Goal: Transaction & Acquisition: Purchase product/service

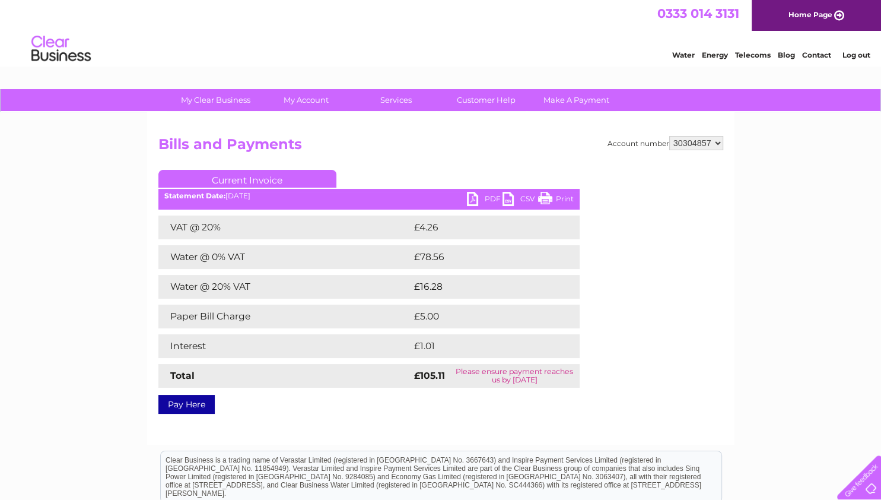
click at [210, 400] on link "Pay Here" at bounding box center [186, 404] width 56 height 19
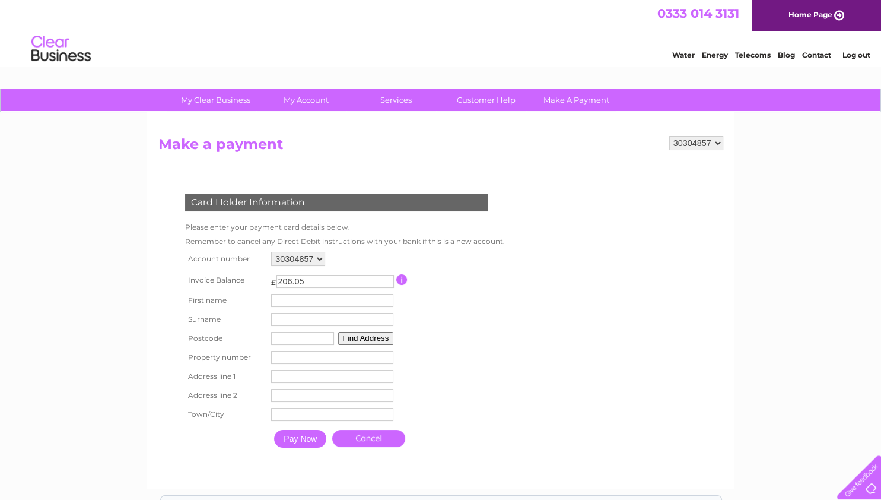
click at [400, 280] on input "button" at bounding box center [401, 279] width 11 height 11
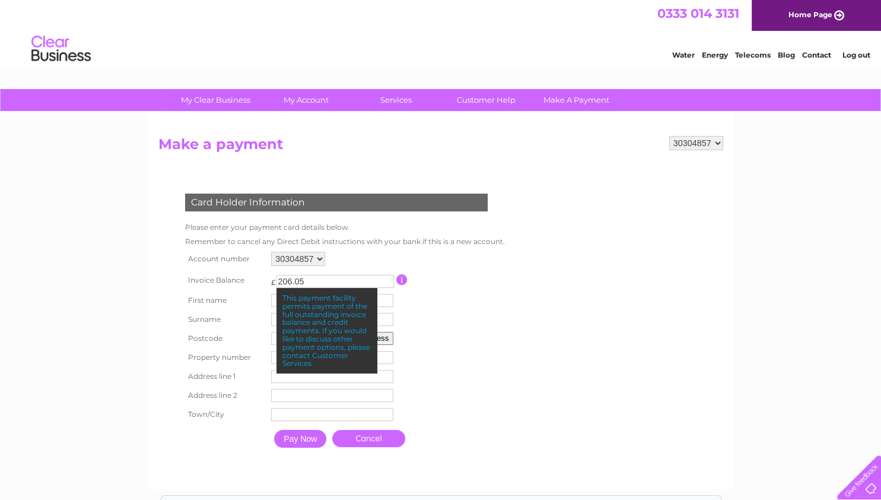
click at [438, 271] on td at bounding box center [449, 280] width 106 height 22
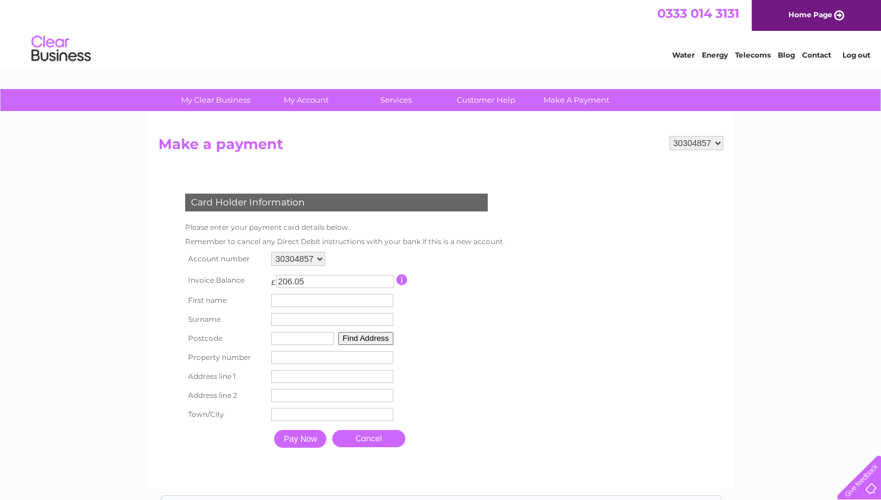
click at [305, 302] on input "text" at bounding box center [332, 300] width 122 height 13
type input "Lynn"
type input "Urbanik"
type input "G69 8DX"
click at [357, 343] on button "Find Address" at bounding box center [366, 338] width 56 height 13
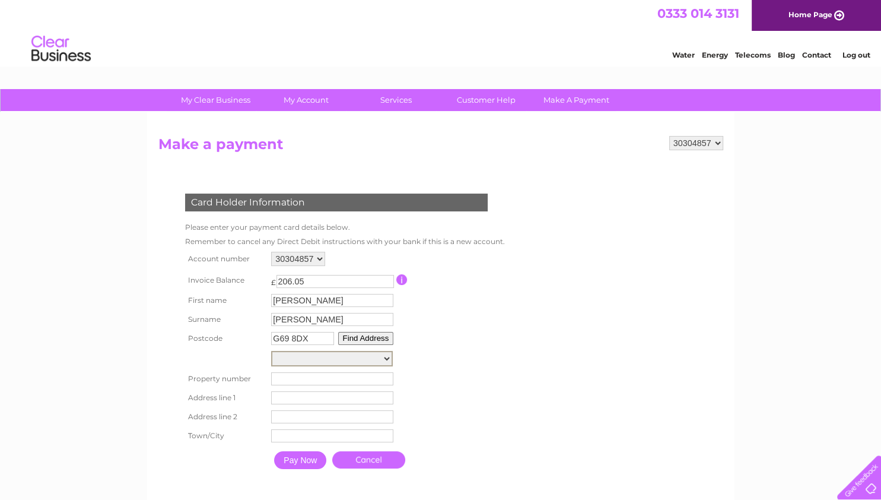
select select "607,Lochend Road,,Glasgow"
click option "607, Lochend Road" at bounding box center [0, 0] width 0 height 0
type input "607"
type input "Lochend Road"
type input "Glasgow"
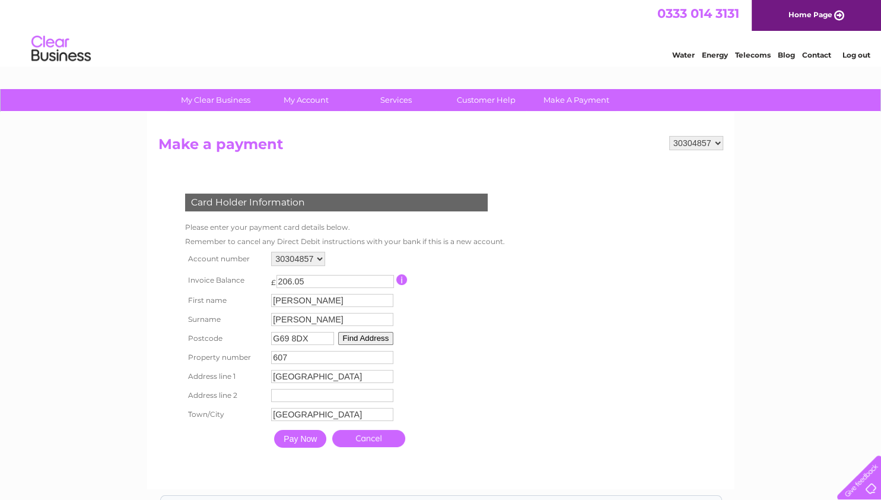
click at [303, 439] on input "Pay Now" at bounding box center [300, 439] width 52 height 18
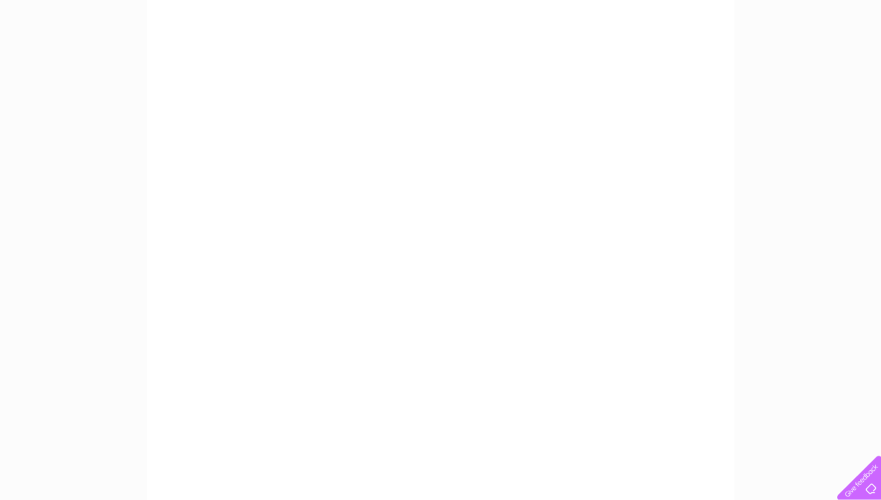
scroll to position [62, 0]
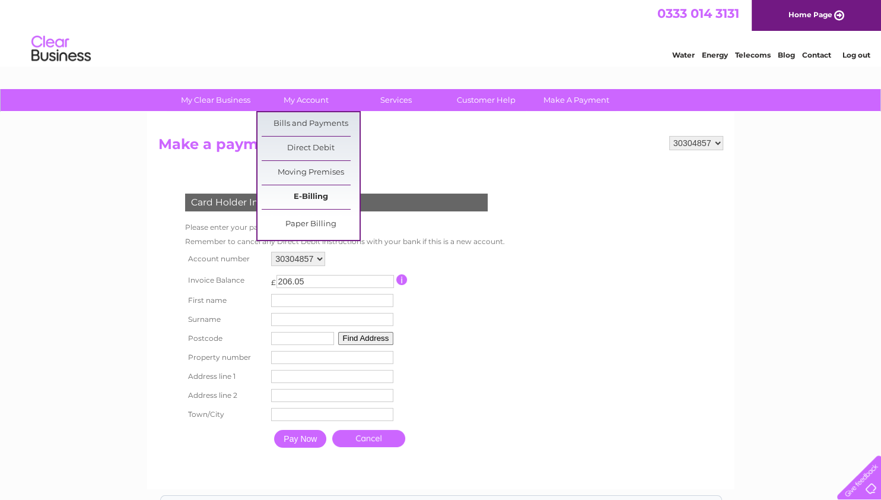
click at [304, 199] on link "E-Billing" at bounding box center [311, 197] width 98 height 24
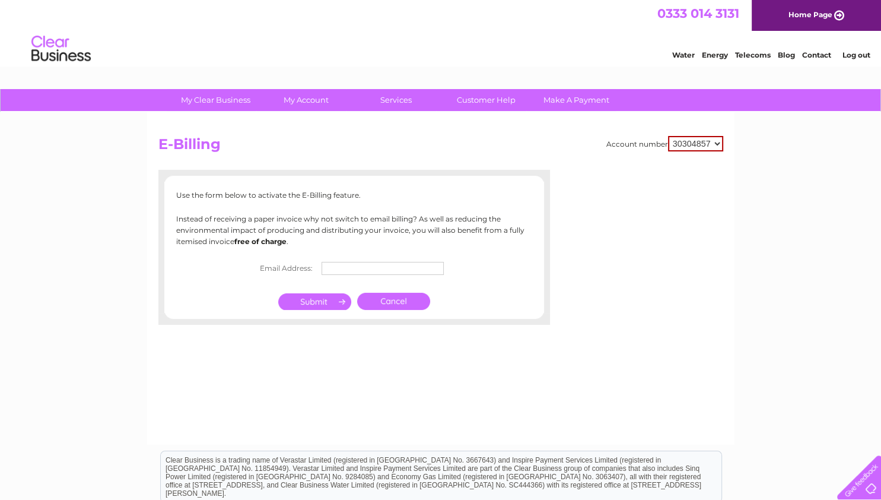
click at [365, 267] on input "text" at bounding box center [383, 268] width 122 height 13
type input "[DOMAIN_NAME][EMAIL_ADDRESS][DOMAIN_NAME]"
click at [321, 304] on input "submit" at bounding box center [314, 302] width 73 height 17
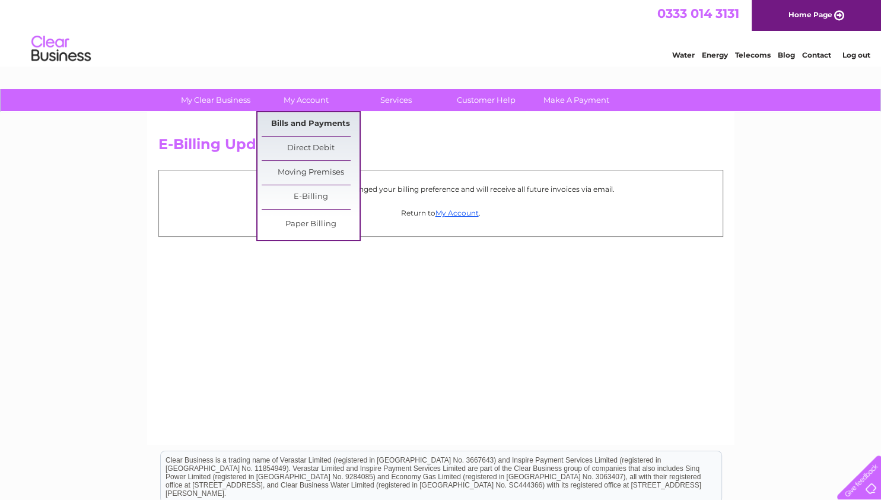
click at [307, 123] on link "Bills and Payments" at bounding box center [311, 124] width 98 height 24
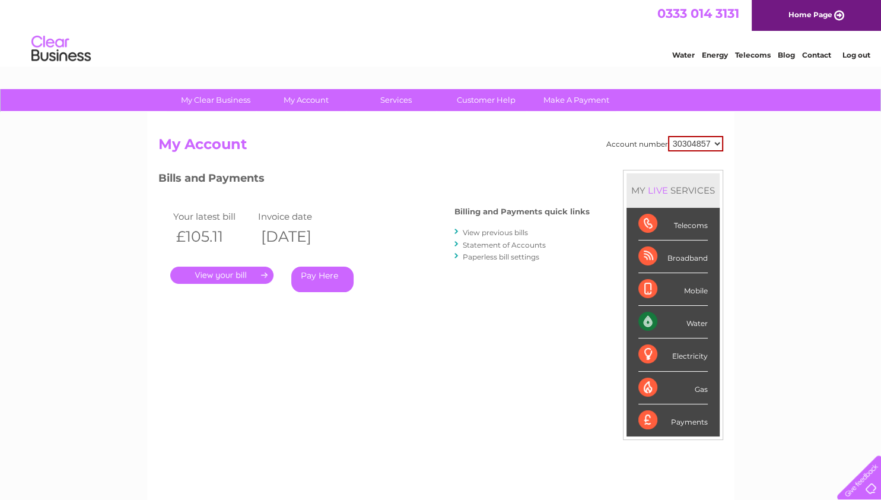
click at [495, 231] on link "View previous bills" at bounding box center [495, 232] width 65 height 9
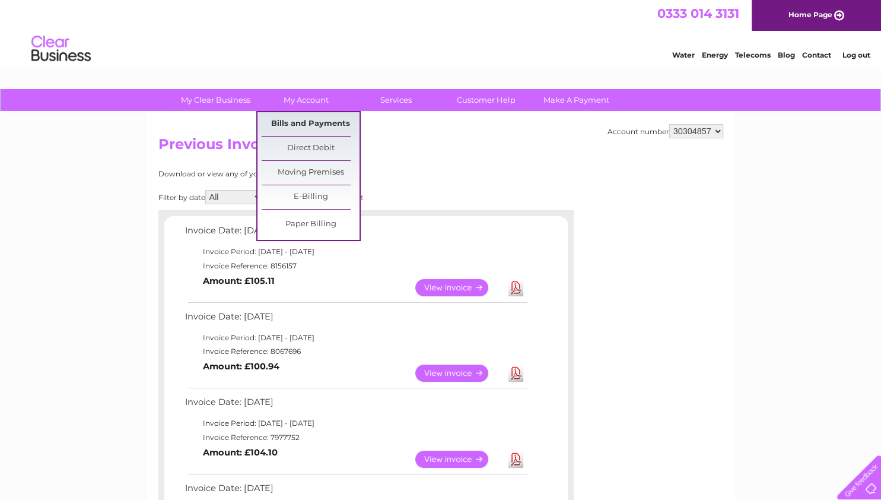
click at [293, 119] on link "Bills and Payments" at bounding box center [311, 124] width 98 height 24
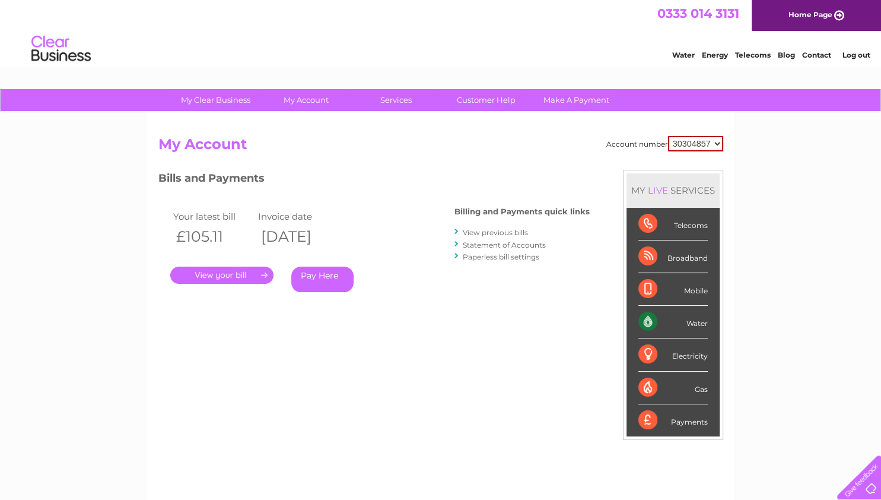
click at [299, 275] on link "Pay Here" at bounding box center [322, 280] width 62 height 26
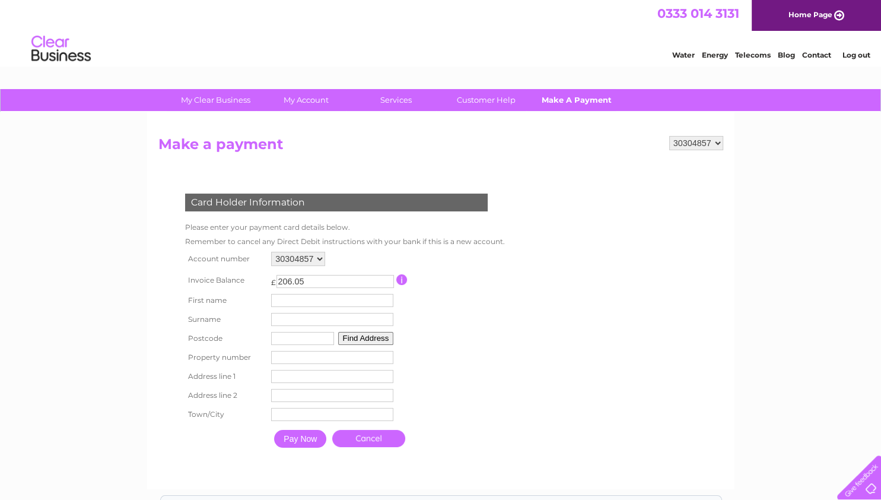
click at [547, 101] on link "Make A Payment" at bounding box center [577, 100] width 98 height 22
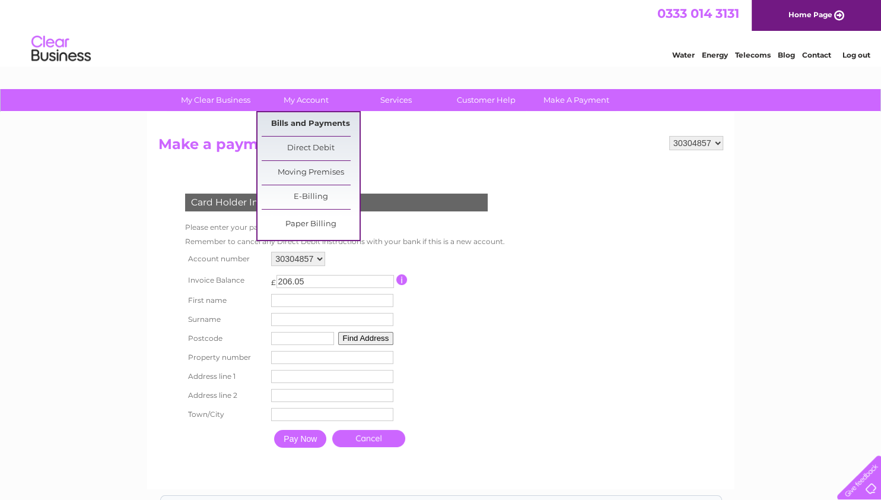
click at [308, 128] on link "Bills and Payments" at bounding box center [311, 124] width 98 height 24
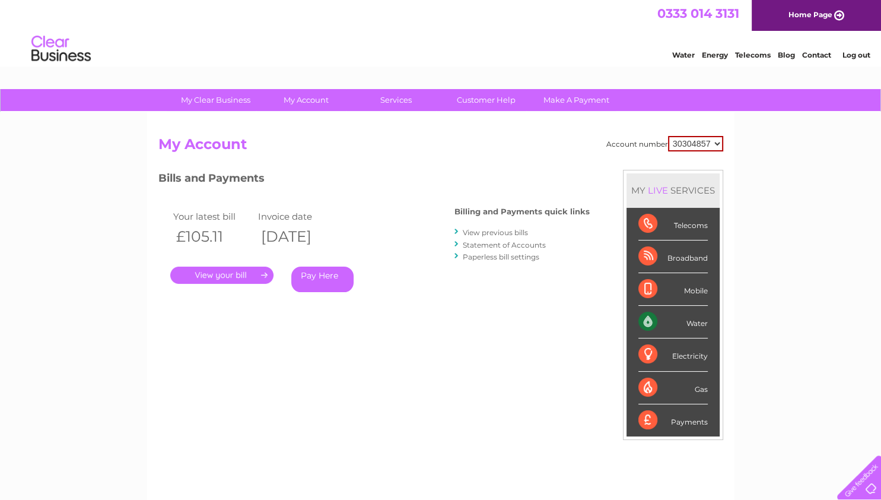
click at [472, 231] on link "View previous bills" at bounding box center [495, 232] width 65 height 9
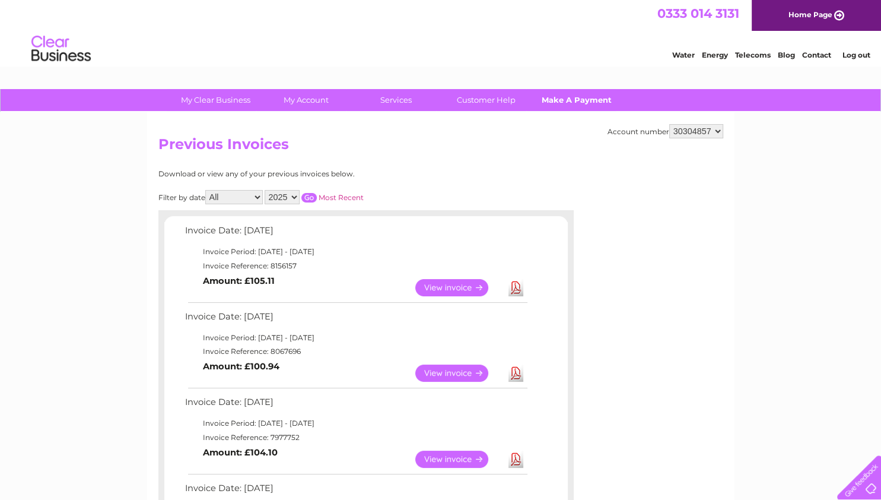
click at [585, 104] on link "Make A Payment" at bounding box center [577, 100] width 98 height 22
